Goal: Transaction & Acquisition: Purchase product/service

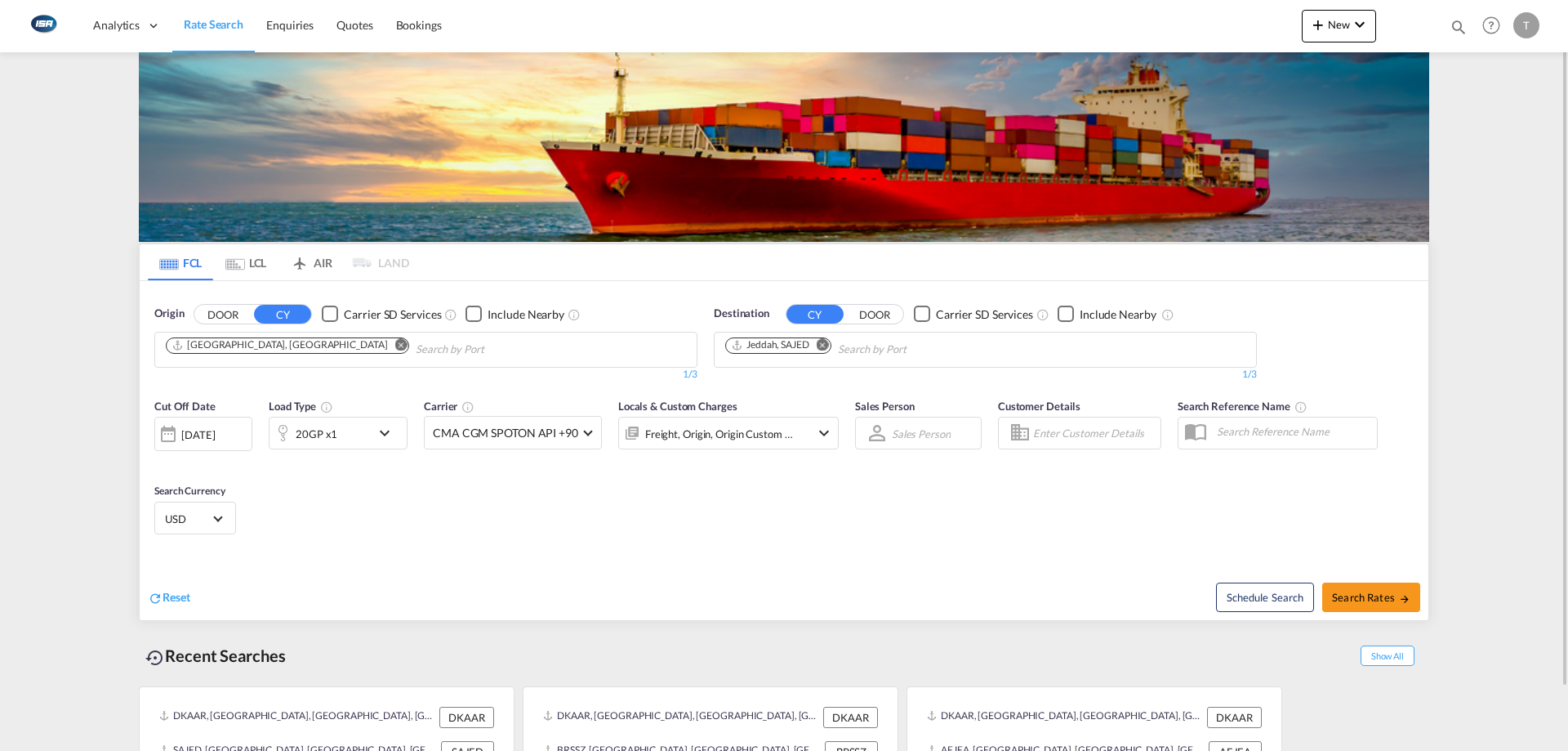
click at [824, 344] on md-icon "Remove" at bounding box center [823, 345] width 13 height 13
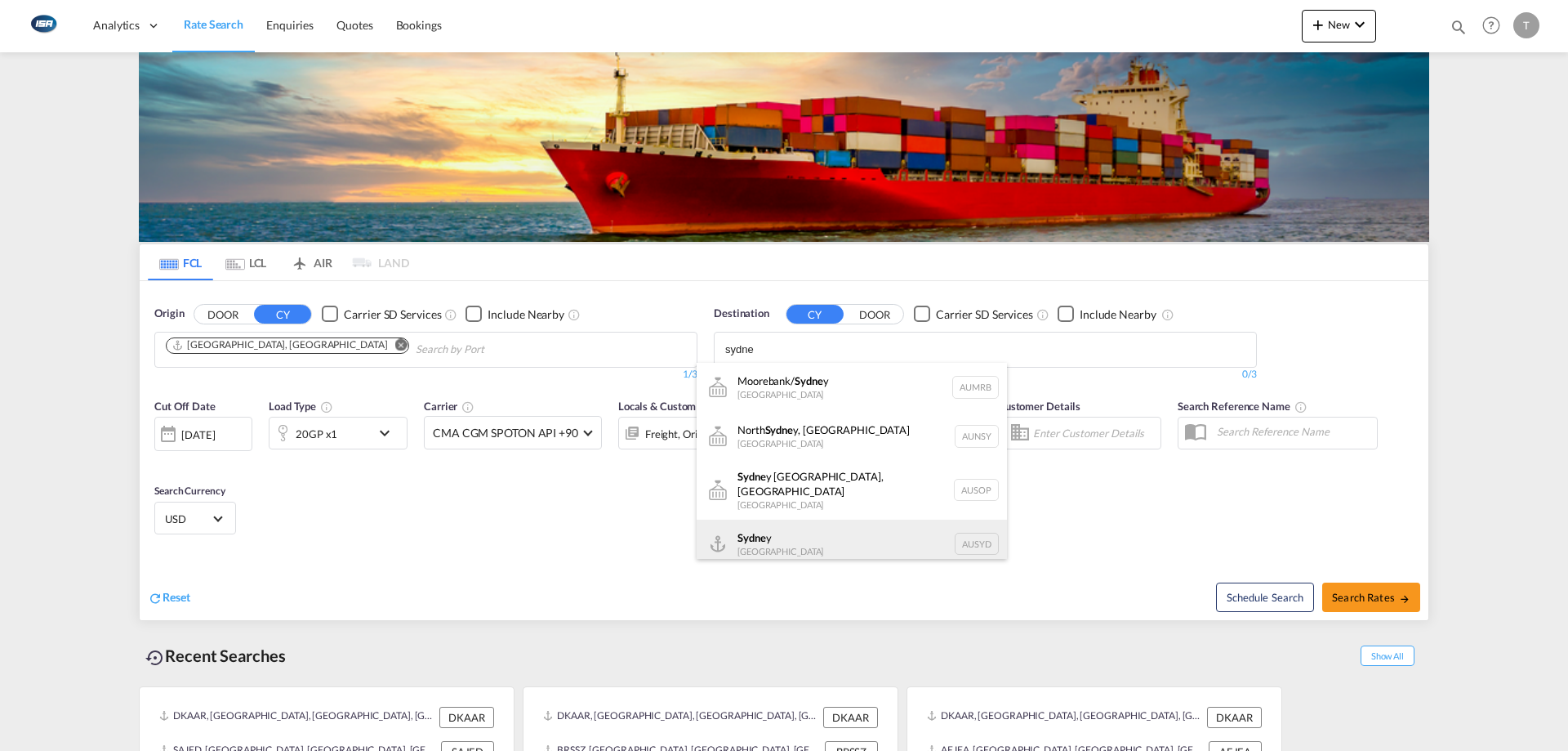
type input "sydne"
drag, startPoint x: 823, startPoint y: 528, endPoint x: 326, endPoint y: 452, distance: 502.8
click at [818, 528] on div "Sydne y [GEOGRAPHIC_DATA] AUSYD" at bounding box center [851, 544] width 310 height 49
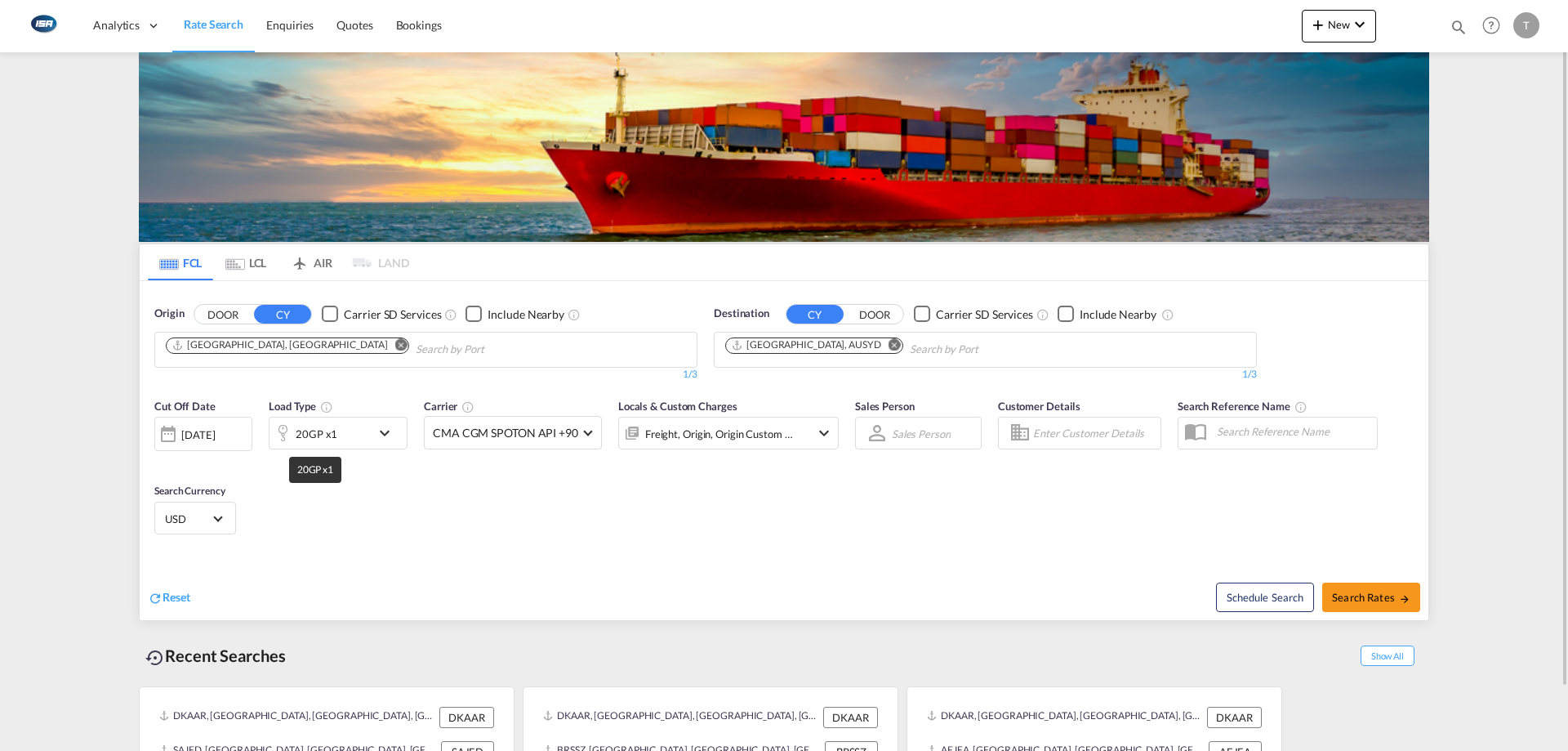
click at [313, 429] on div "20GP x1" at bounding box center [316, 433] width 42 height 23
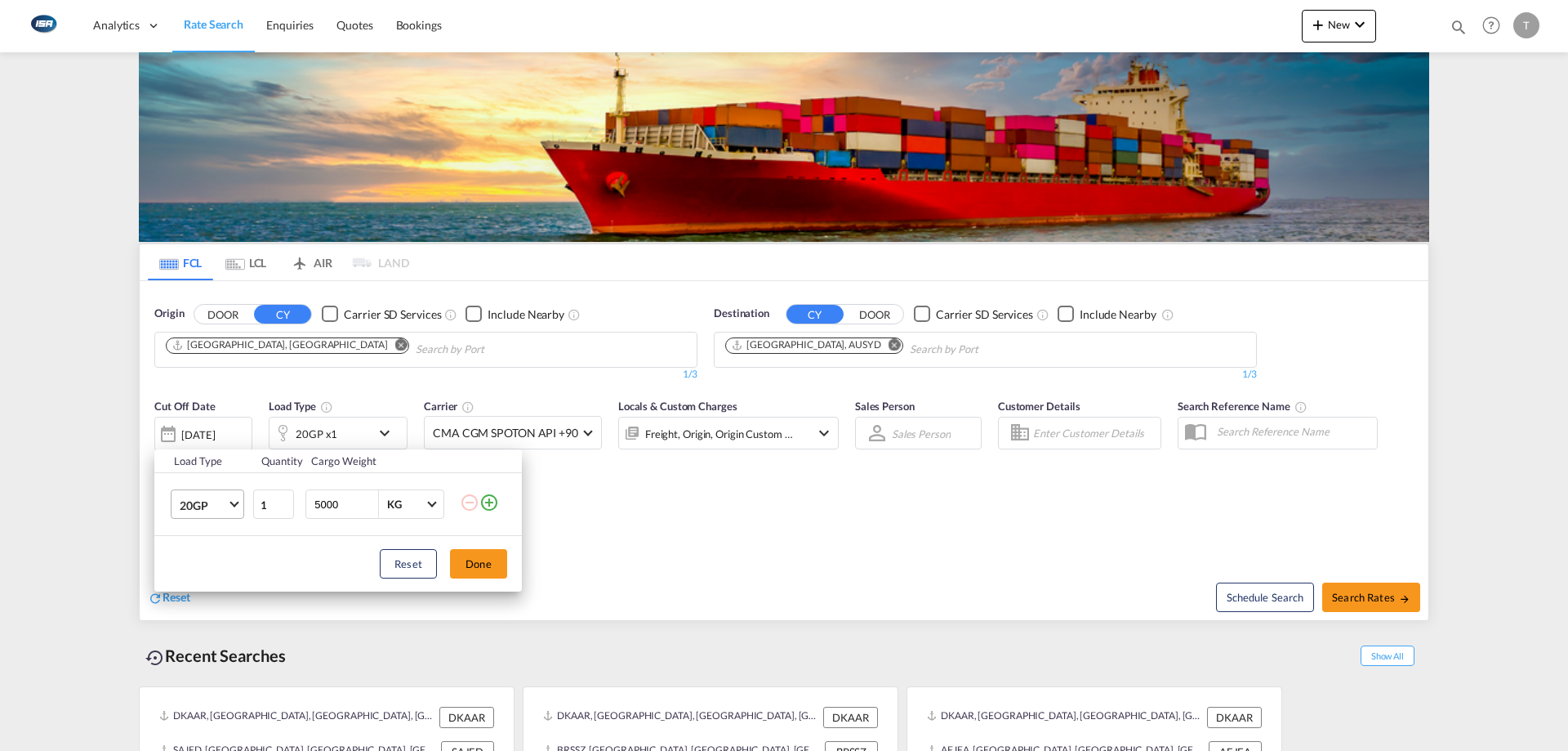
click at [209, 502] on span "20GP" at bounding box center [203, 506] width 47 height 16
click at [224, 585] on md-option "40HC" at bounding box center [222, 583] width 111 height 39
click at [485, 562] on button "Done" at bounding box center [478, 564] width 57 height 30
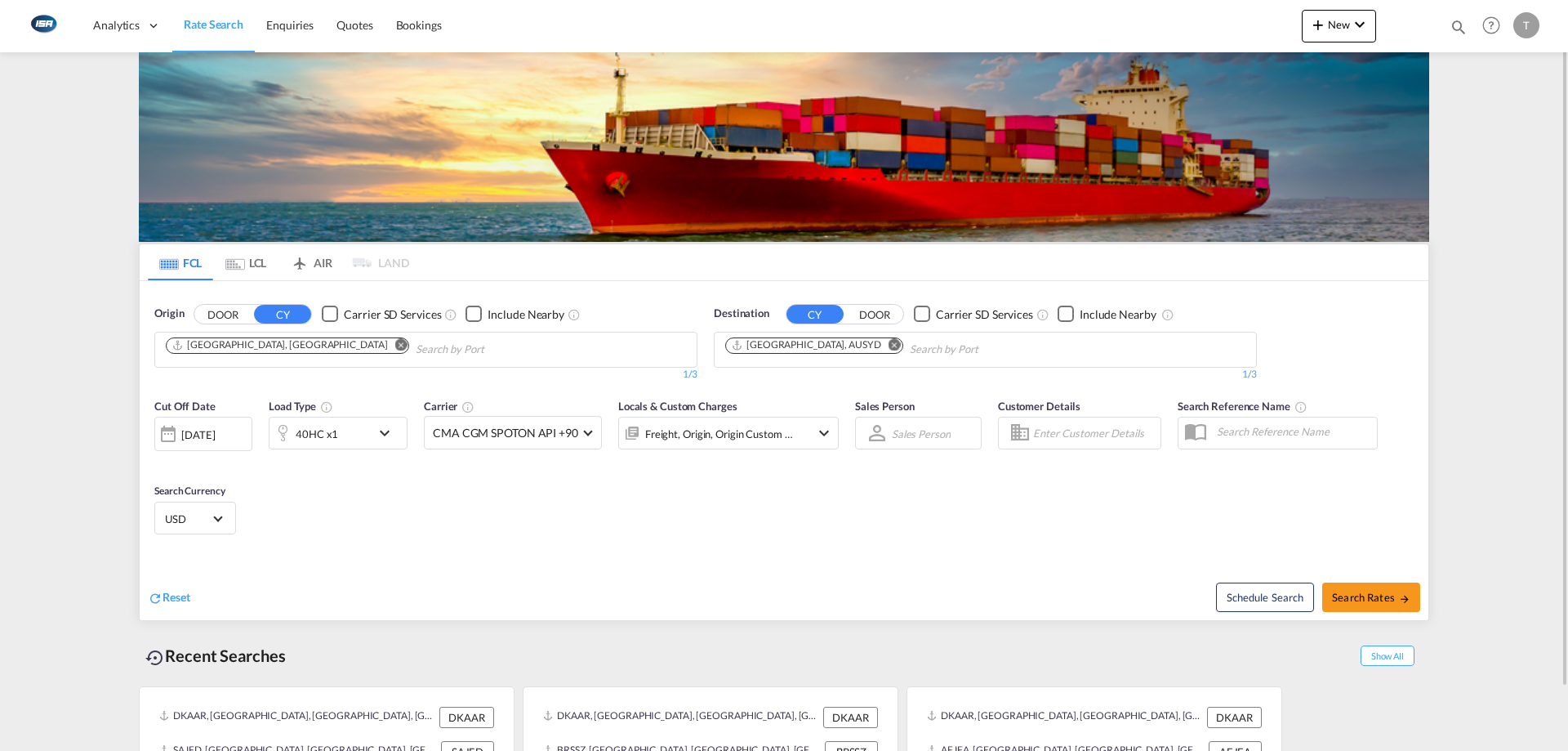
click at [709, 450] on div "Freight, Origin, Origin Custom +1" at bounding box center [706, 433] width 175 height 33
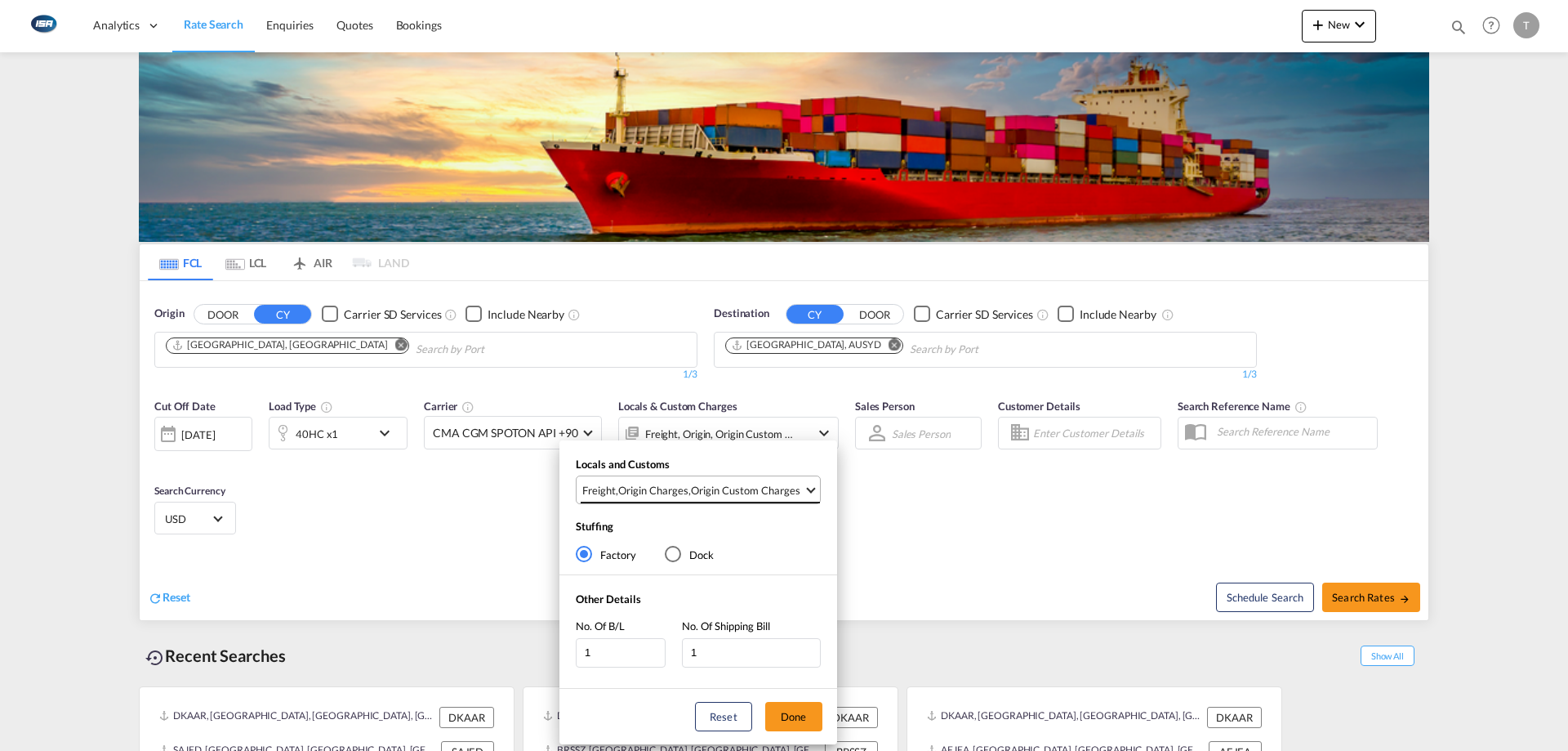
click at [682, 498] on md-select-value "Freight , Origin Charges , Origin Custom Charges" at bounding box center [700, 490] width 240 height 27
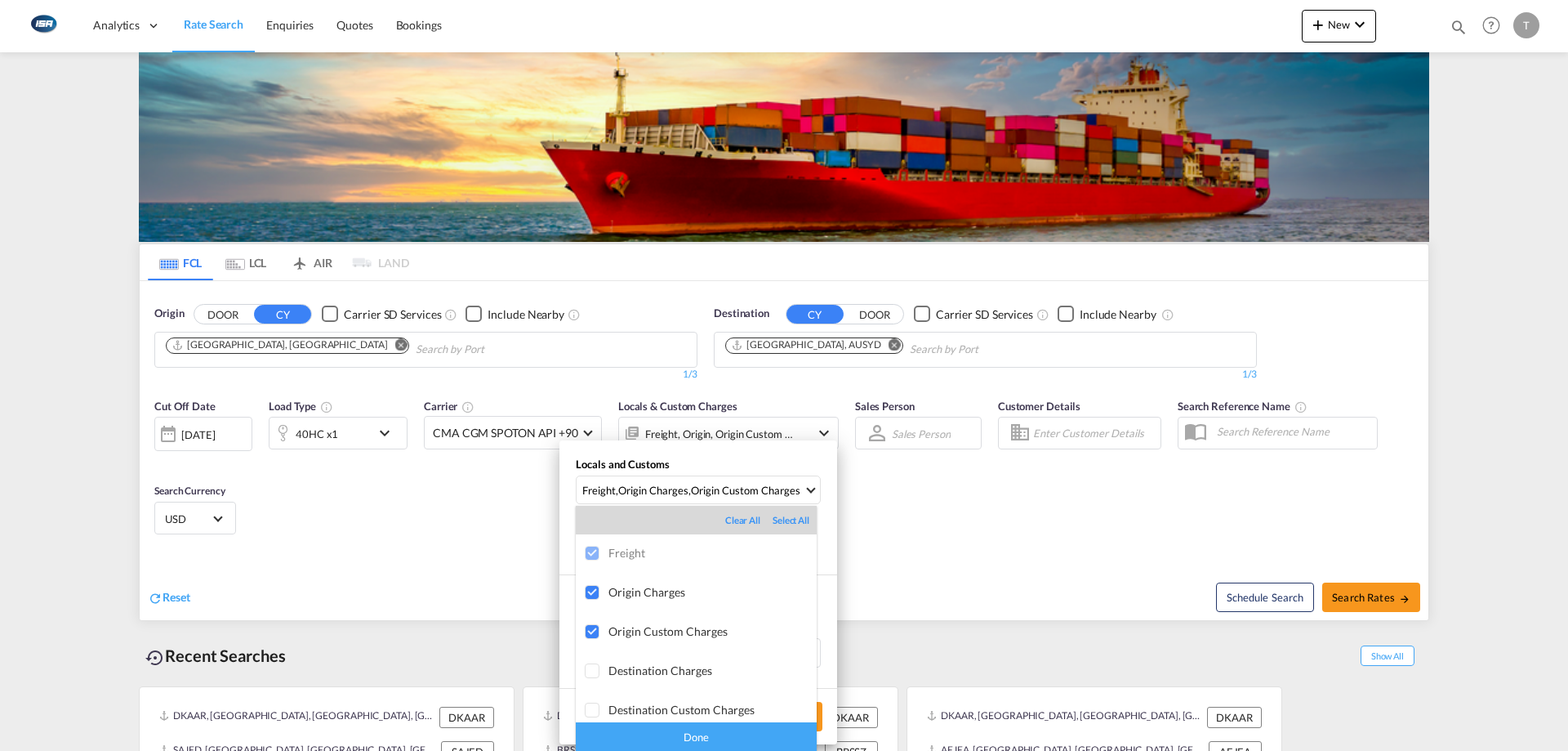
click at [704, 735] on div "Done" at bounding box center [696, 737] width 241 height 29
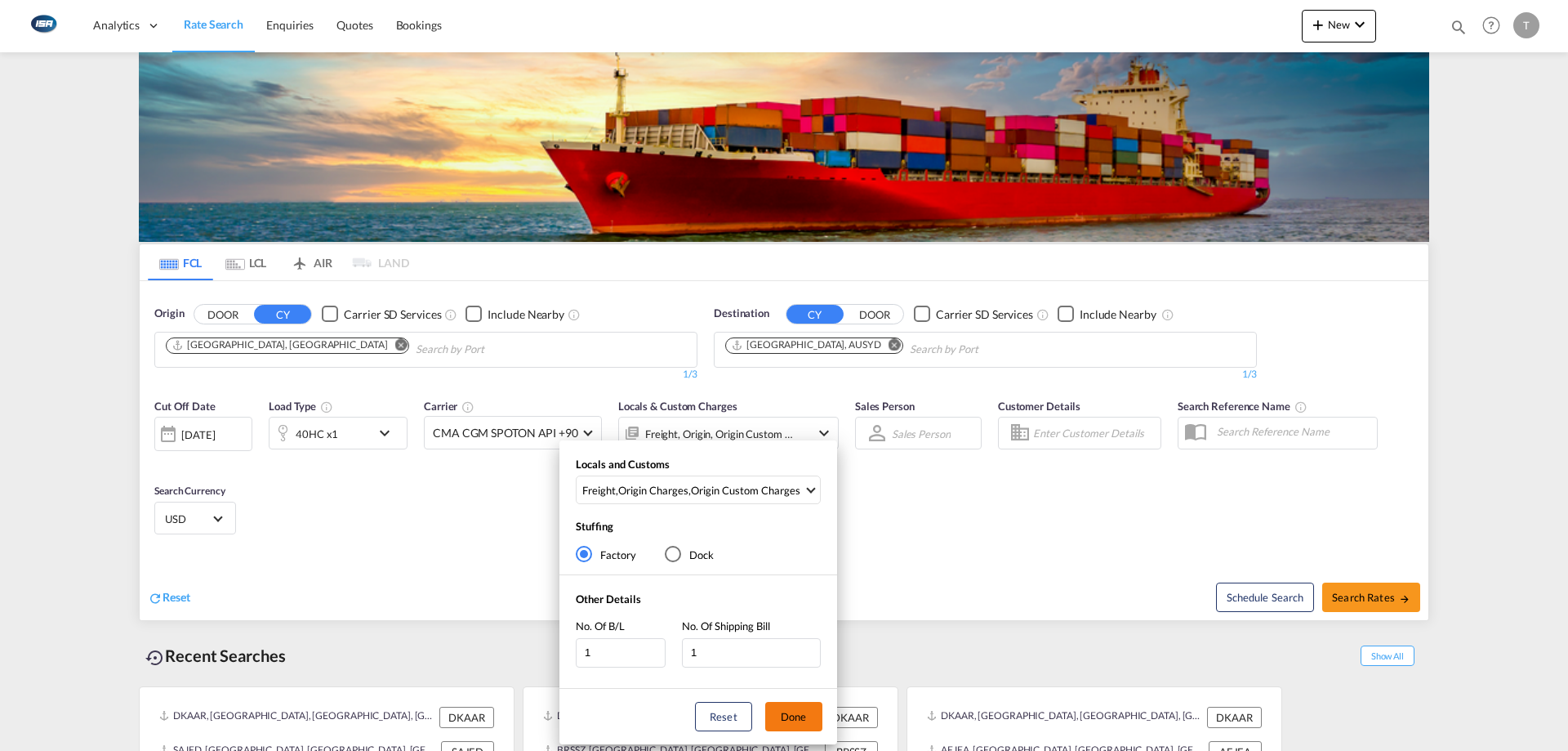
click at [782, 719] on button "Done" at bounding box center [793, 717] width 57 height 30
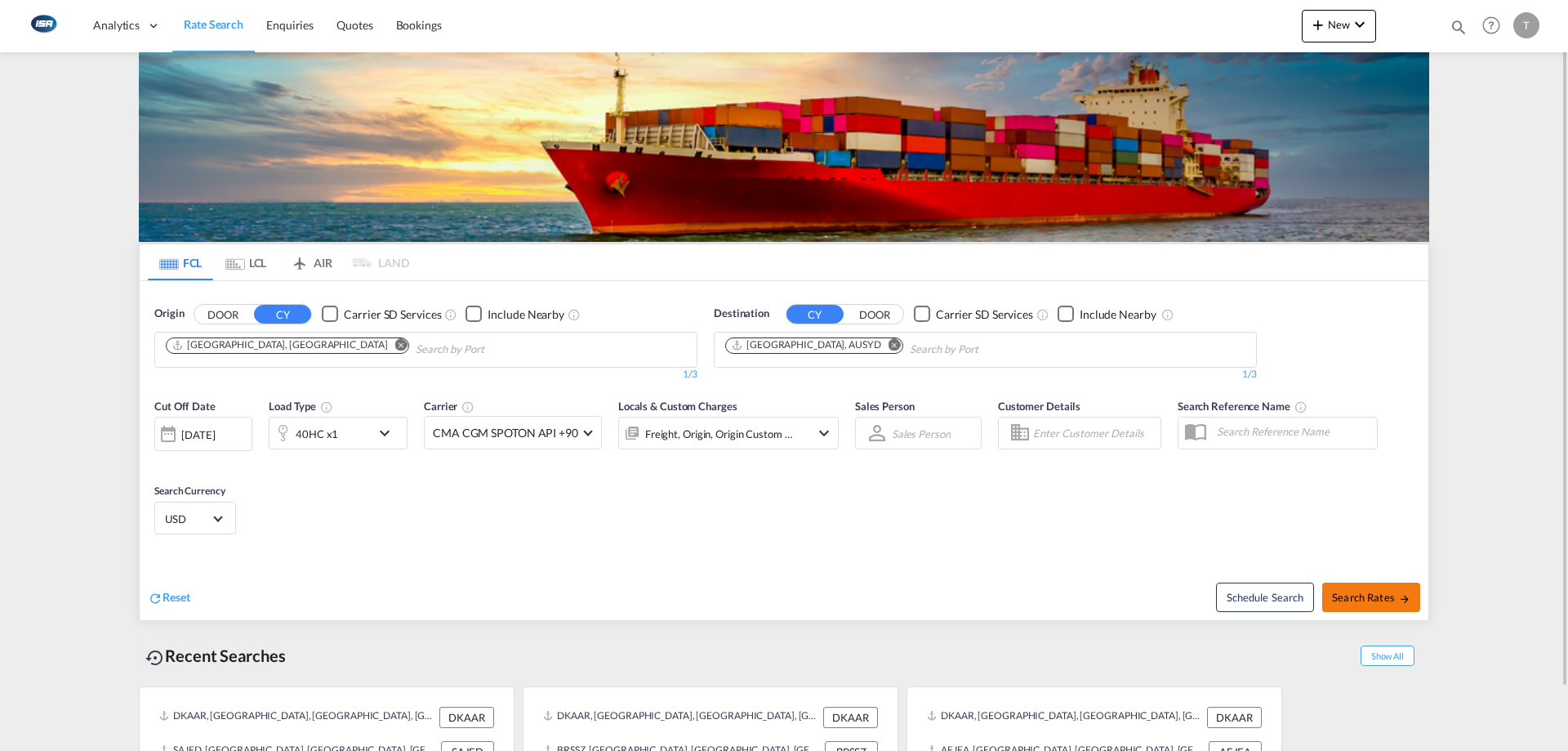
click at [1396, 602] on span "Search Rates" at bounding box center [1371, 597] width 79 height 13
type input "DKAAR to AUSYD / [DATE]"
